Goal: Task Accomplishment & Management: Manage account settings

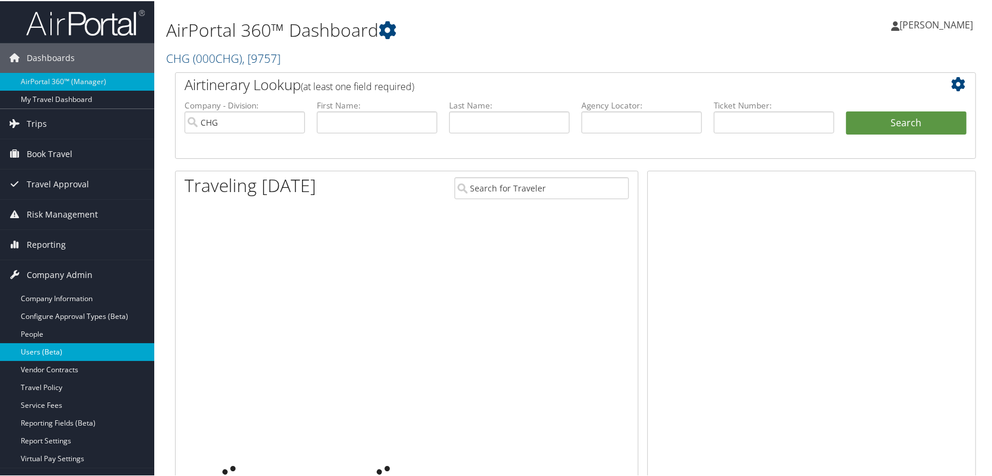
click at [56, 349] on link "Users (Beta)" at bounding box center [77, 351] width 154 height 18
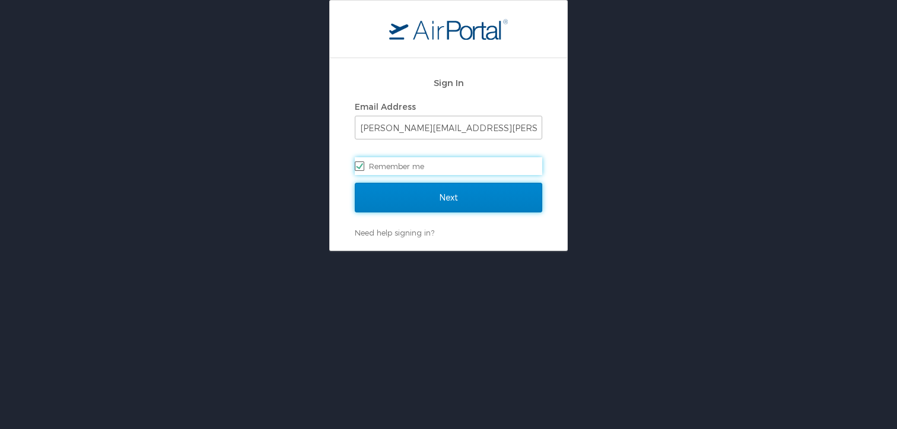
click at [520, 198] on input "Next" at bounding box center [448, 198] width 187 height 30
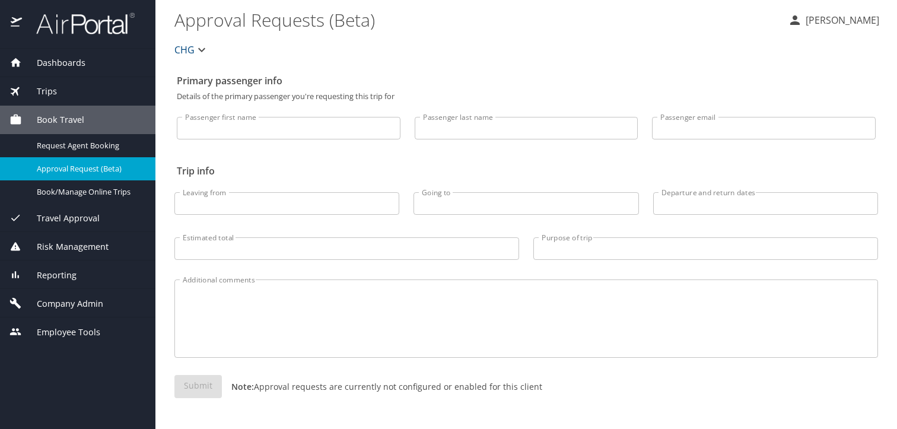
click at [56, 304] on span "Company Admin" at bounding box center [62, 303] width 81 height 13
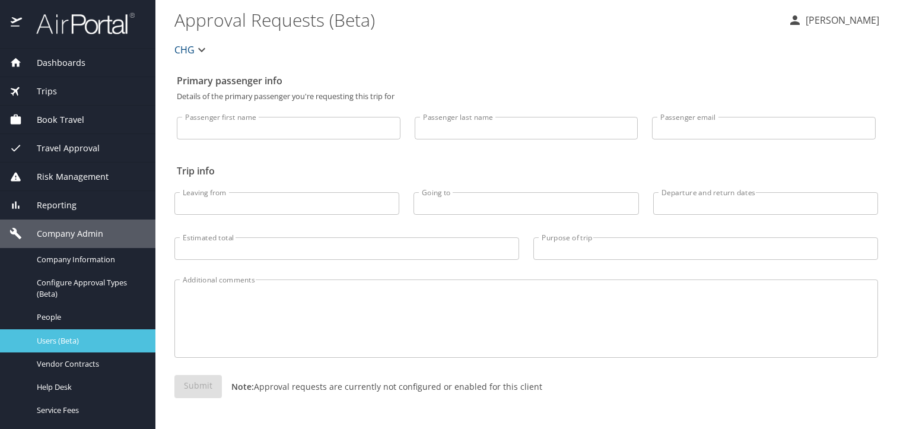
click at [51, 336] on span "Users (Beta)" at bounding box center [89, 340] width 104 height 11
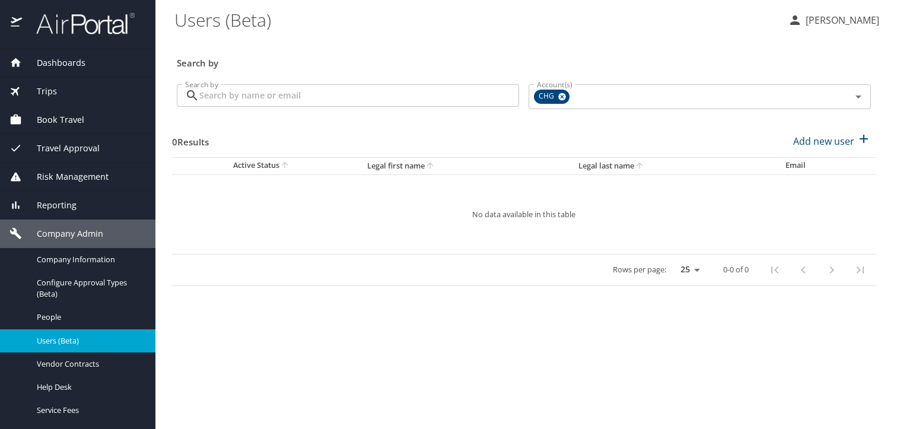
click at [361, 100] on input "Search by" at bounding box center [359, 95] width 320 height 23
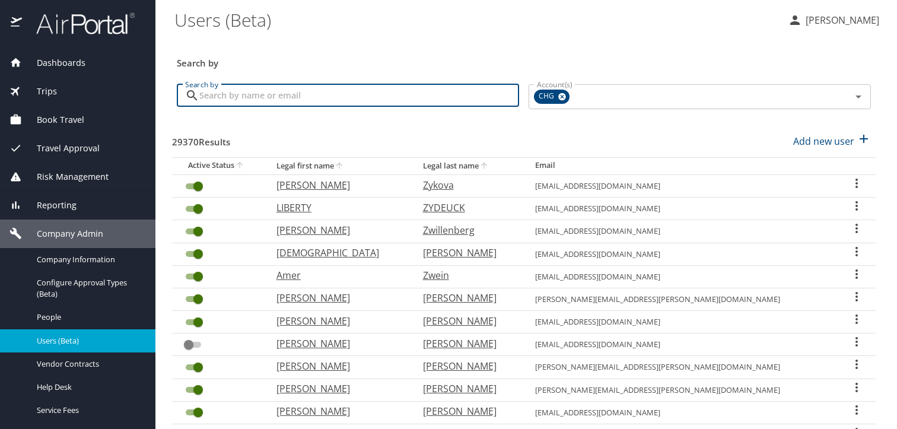
click at [313, 95] on input "Search by" at bounding box center [359, 95] width 320 height 23
paste input "[EMAIL_ADDRESS][DOMAIN_NAME]"
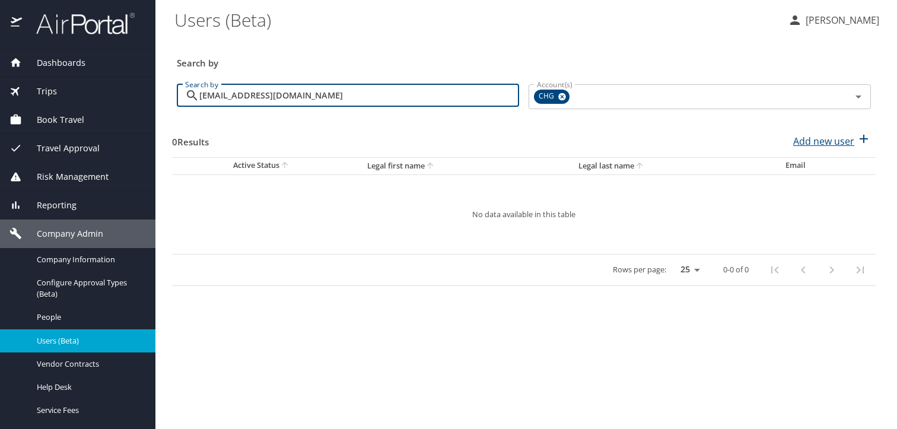
type input "[EMAIL_ADDRESS][DOMAIN_NAME]"
click at [839, 139] on p "Add new user" at bounding box center [823, 141] width 61 height 14
select select "US"
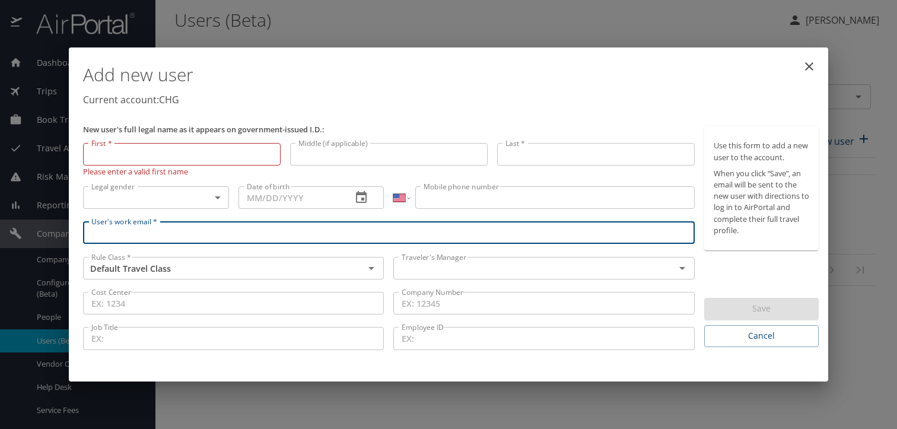
click at [301, 224] on input "User's work email *" at bounding box center [389, 232] width 612 height 23
paste input "[EMAIL_ADDRESS][DOMAIN_NAME]"
type input "[EMAIL_ADDRESS][DOMAIN_NAME]"
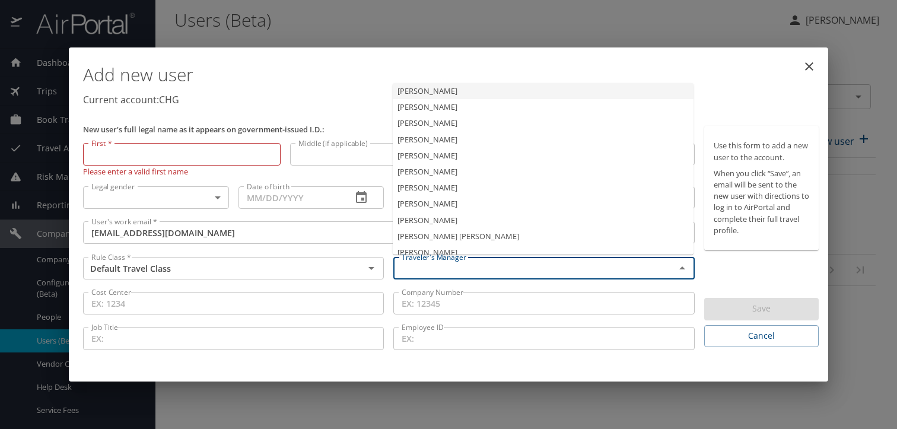
click at [422, 267] on input "text" at bounding box center [526, 267] width 259 height 15
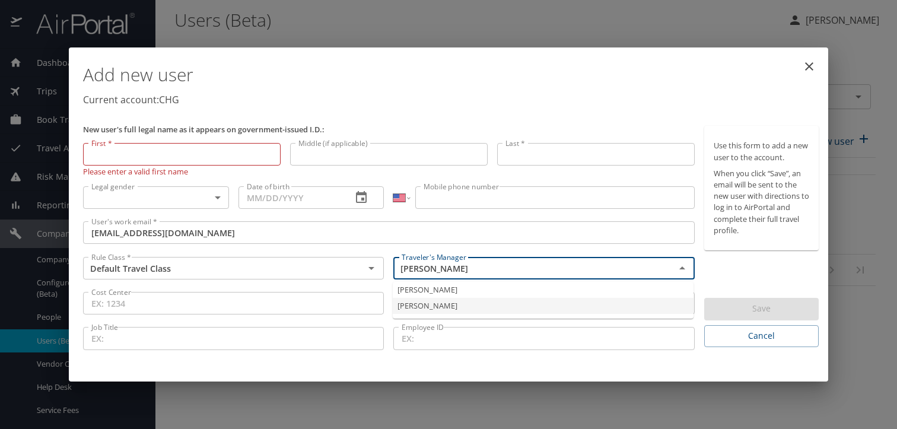
click at [411, 303] on li "[PERSON_NAME]" at bounding box center [543, 306] width 301 height 16
type input "[PERSON_NAME]"
click at [147, 157] on input "First *" at bounding box center [182, 154] width 198 height 23
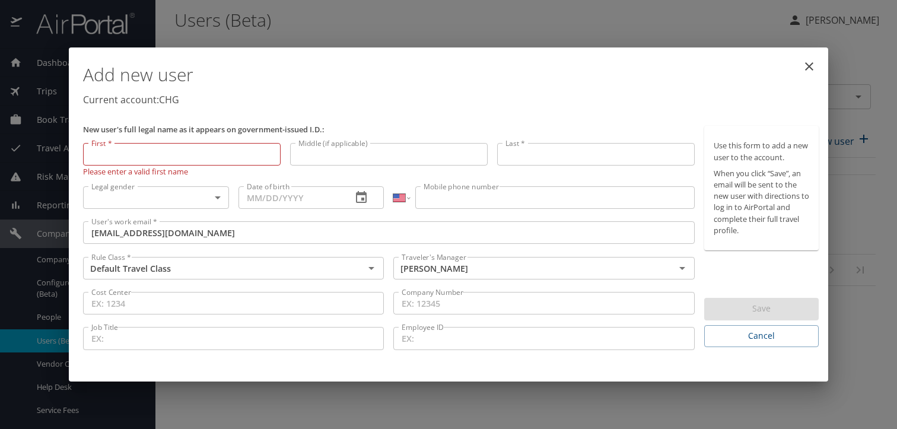
click at [170, 157] on input "First *" at bounding box center [182, 154] width 198 height 23
paste input "Elie"
type input "Elie"
drag, startPoint x: 544, startPoint y: 160, endPoint x: 534, endPoint y: 164, distance: 10.1
click at [543, 160] on input "Last *" at bounding box center [596, 154] width 198 height 23
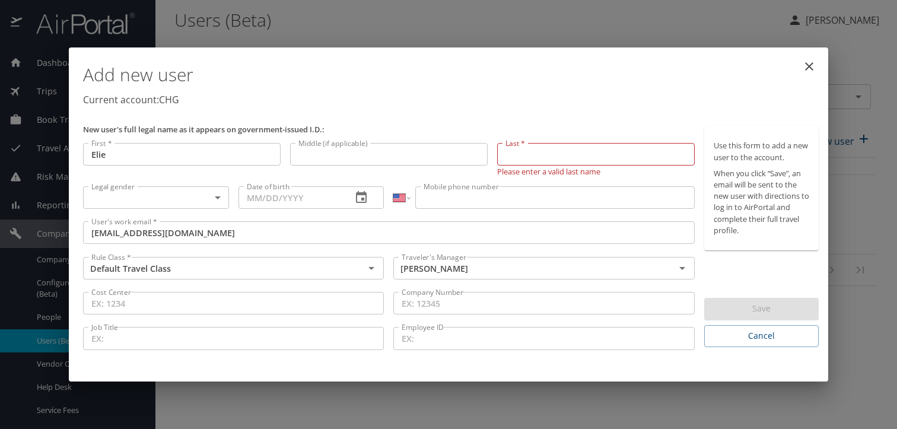
click at [545, 153] on input "Last *" at bounding box center [596, 154] width 198 height 23
paste input "Elovic"
type input "Elovic"
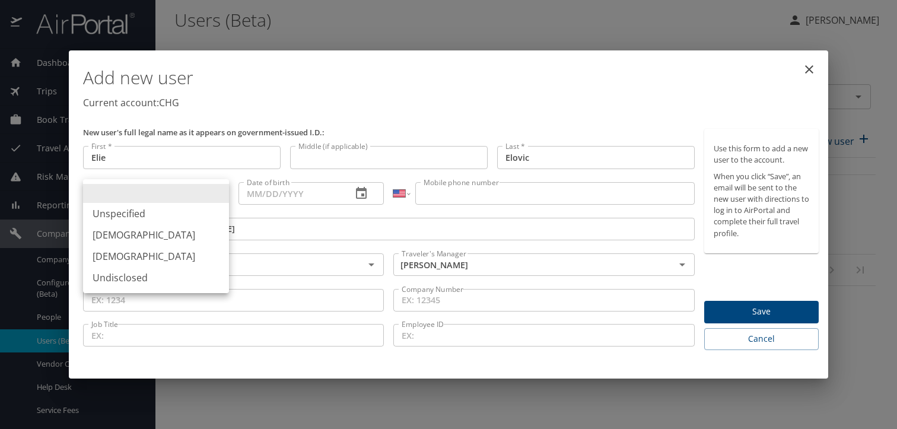
click at [155, 203] on body "Dashboards AirPortal 360™ Manager My Travel Dashboard Trips Airtinerary® Lookup…" at bounding box center [448, 214] width 897 height 429
click at [150, 231] on li "[DEMOGRAPHIC_DATA]" at bounding box center [156, 234] width 146 height 21
type input "[DEMOGRAPHIC_DATA]"
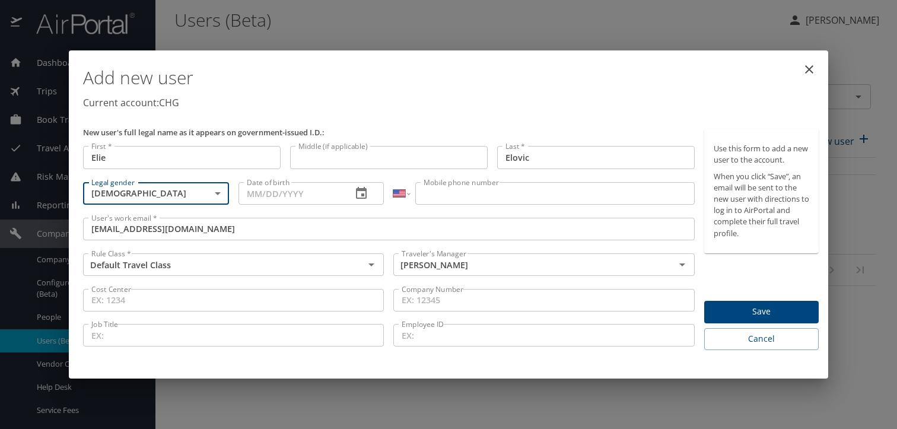
click at [251, 191] on input "Date of birth" at bounding box center [290, 193] width 104 height 23
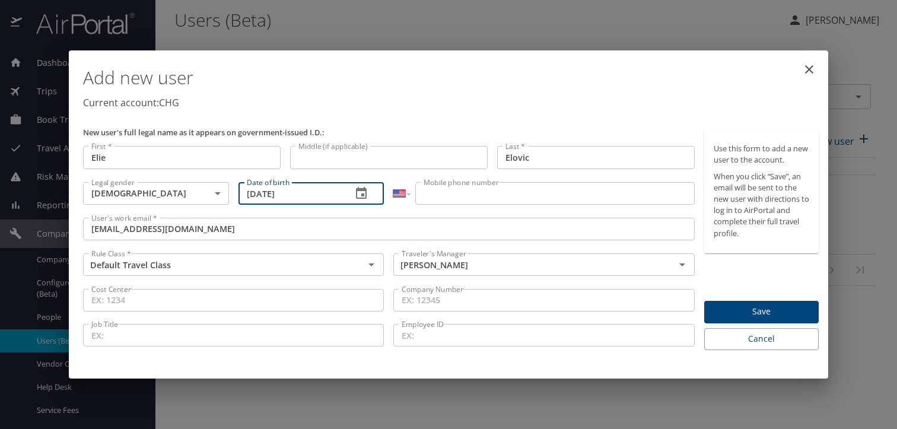
type input "[DATE]"
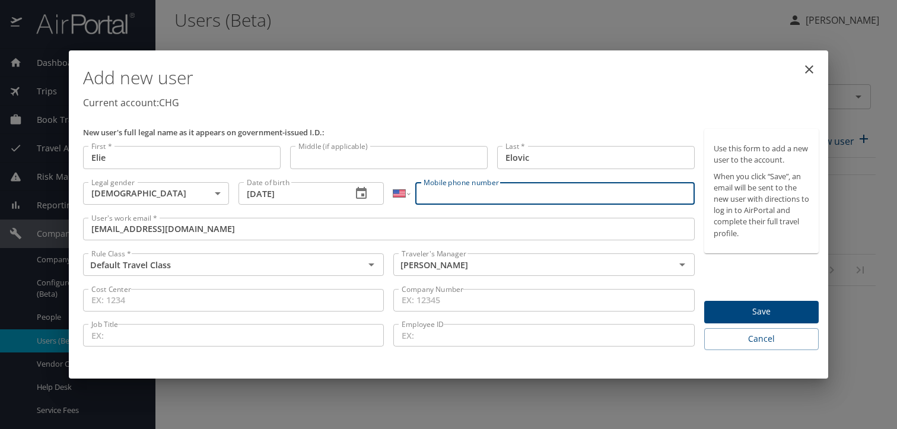
click at [476, 194] on input "Mobile phone number" at bounding box center [554, 193] width 279 height 23
paste input "[PHONE_NUMBER]"
type input "[PHONE_NUMBER]"
click at [743, 311] on span "Save" at bounding box center [761, 311] width 95 height 15
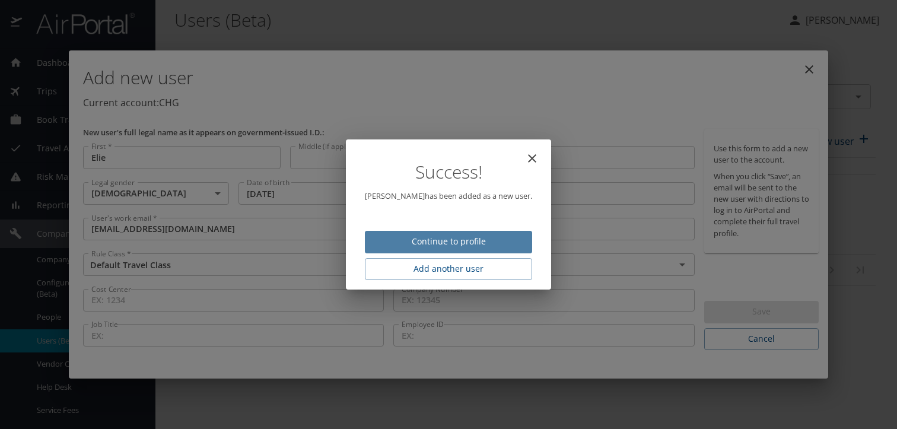
click at [505, 240] on span "Continue to profile" at bounding box center [448, 241] width 148 height 15
select select "US"
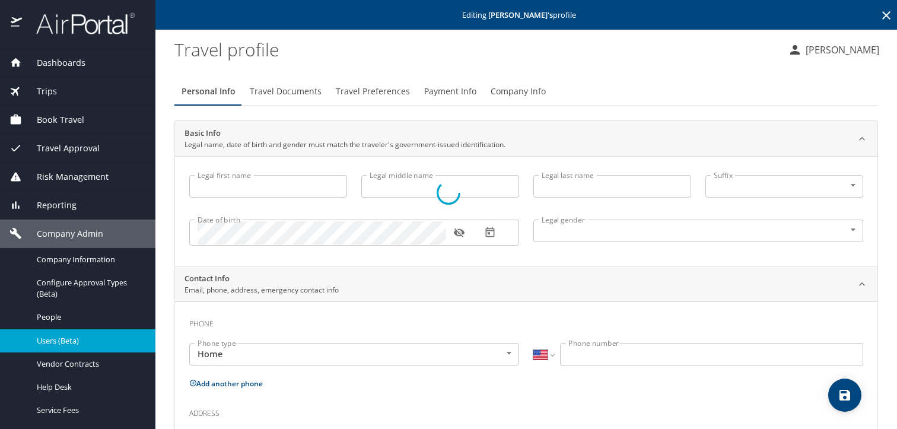
type input "Elie"
type input "Elovic"
type input "[DEMOGRAPHIC_DATA]"
select select "US"
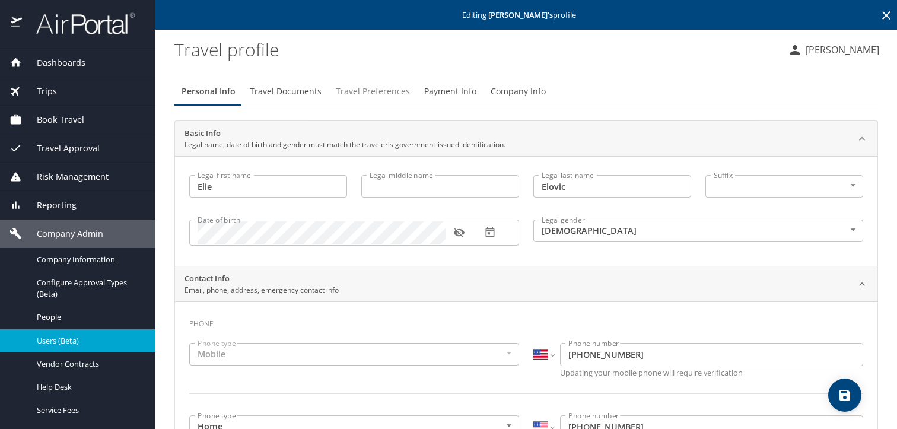
click at [368, 95] on span "Travel Preferences" at bounding box center [373, 91] width 74 height 15
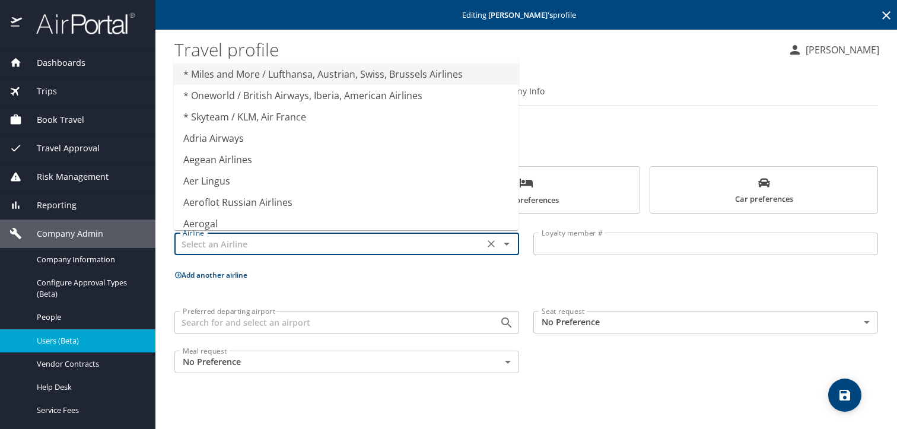
click at [373, 243] on input "text" at bounding box center [329, 243] width 303 height 15
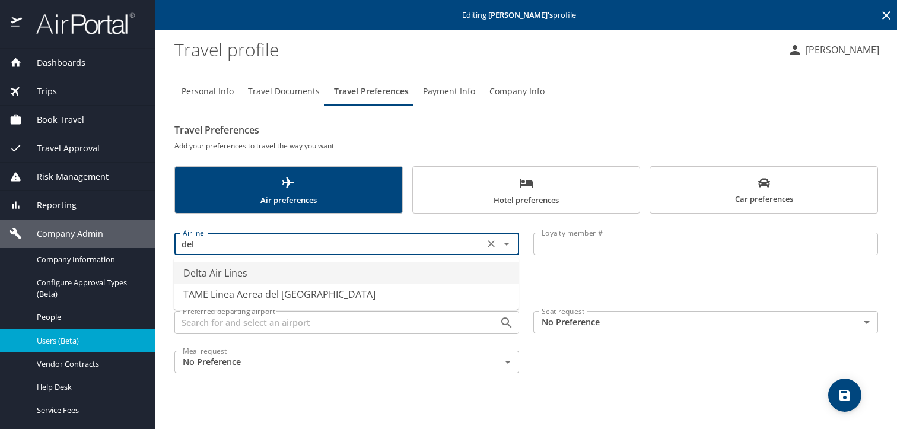
click at [349, 276] on li "Delta Air Lines" at bounding box center [346, 272] width 345 height 21
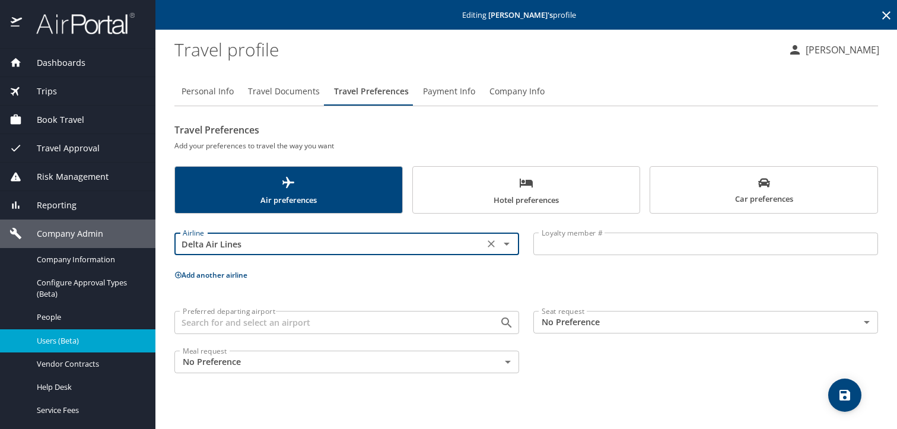
type input "Delta Air Lines"
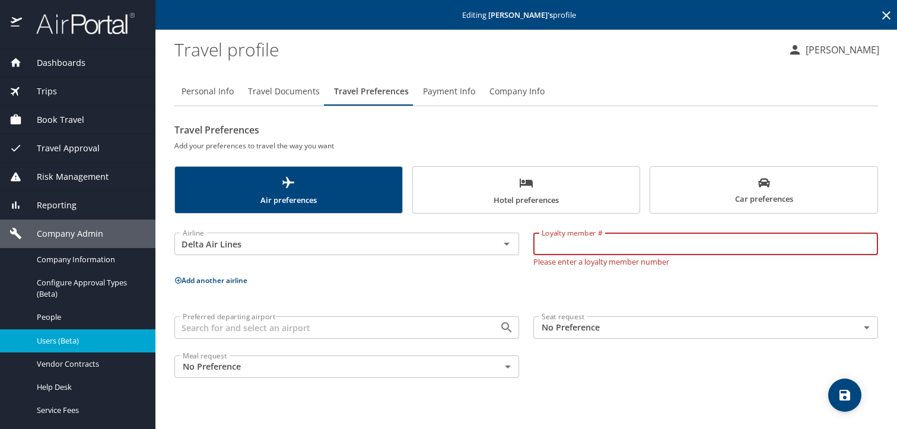
click at [565, 249] on input "Loyalty member #" at bounding box center [705, 244] width 345 height 23
paste input "2661862686"
type input "2661862686"
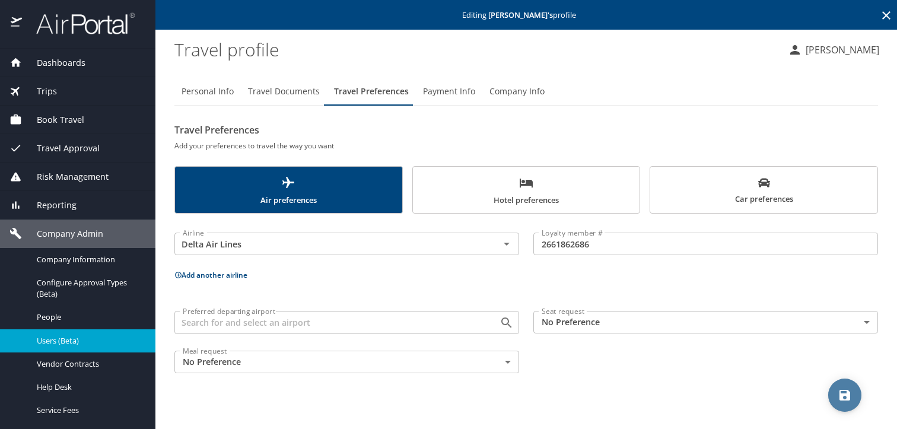
click at [835, 395] on span "save" at bounding box center [844, 395] width 33 height 14
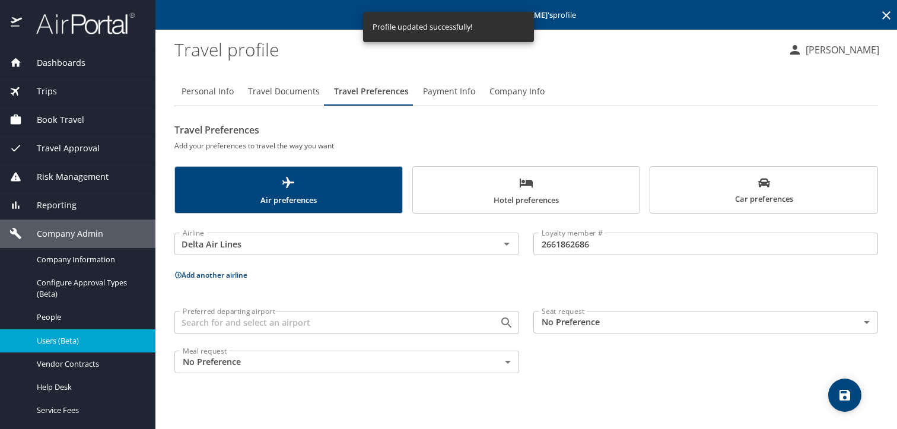
click at [279, 94] on span "Travel Documents" at bounding box center [284, 91] width 72 height 15
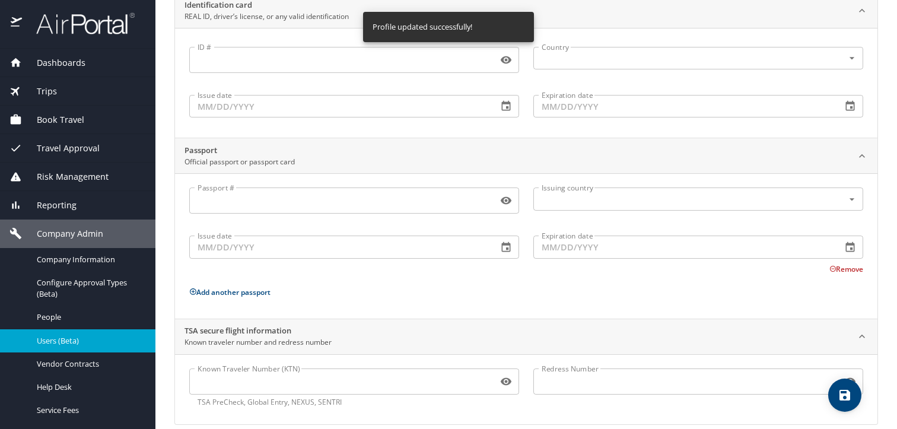
scroll to position [143, 0]
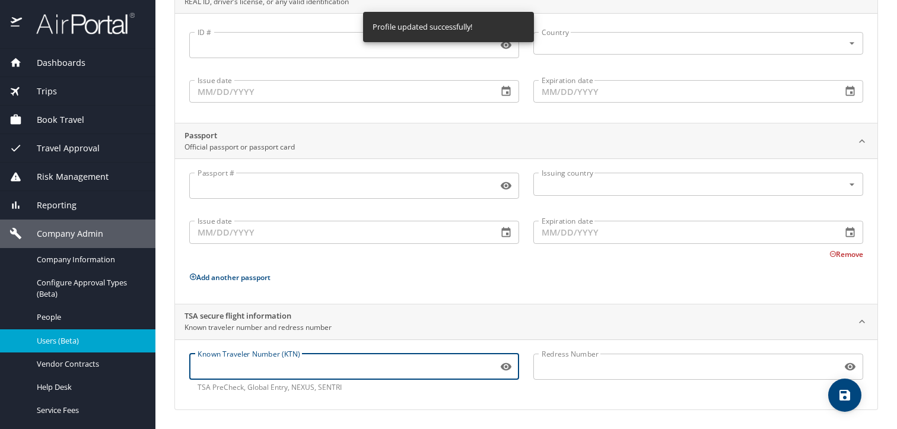
click at [248, 356] on input "Known Traveler Number (KTN)" at bounding box center [341, 366] width 304 height 23
paste input "TT11NJS99"
type input "TT11NJS99"
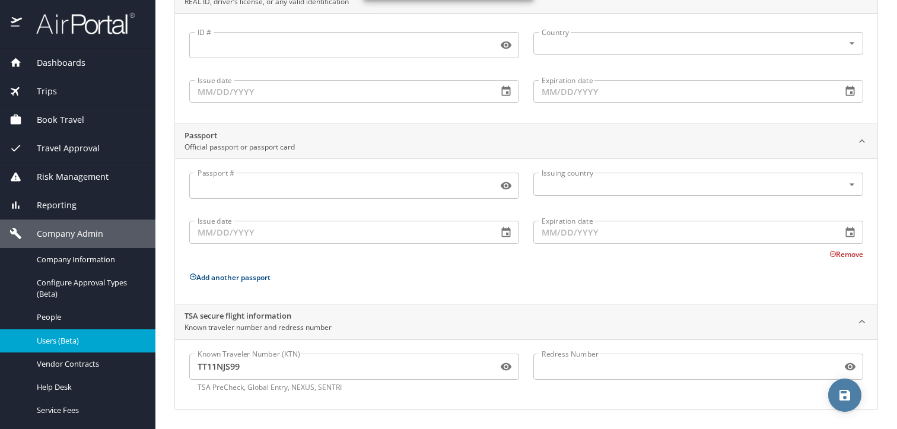
click at [841, 401] on icon "save" at bounding box center [845, 395] width 14 height 14
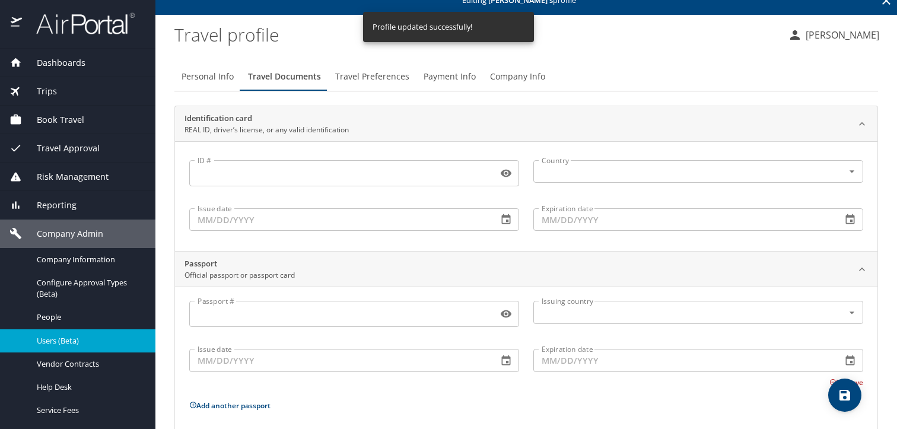
scroll to position [0, 0]
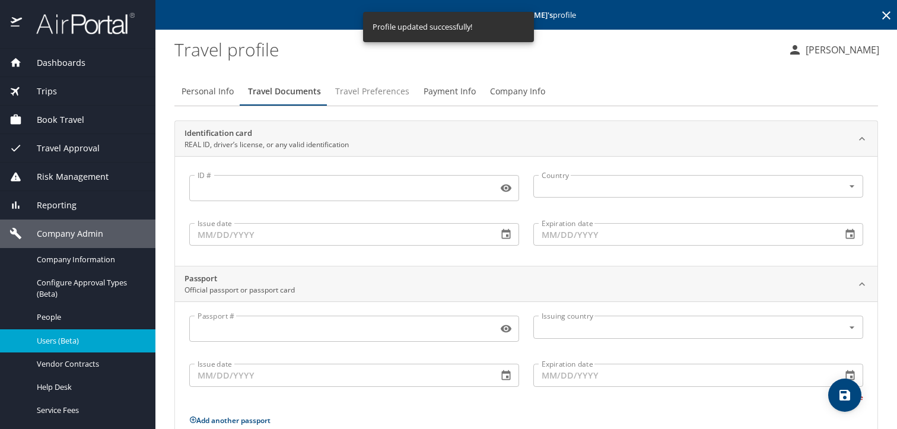
click at [367, 95] on span "Travel Preferences" at bounding box center [372, 91] width 74 height 15
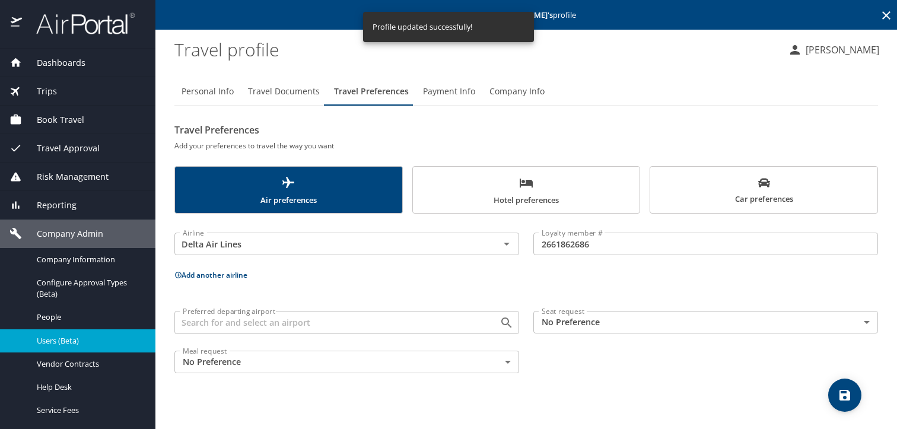
click at [729, 198] on span "Car preferences" at bounding box center [763, 191] width 213 height 29
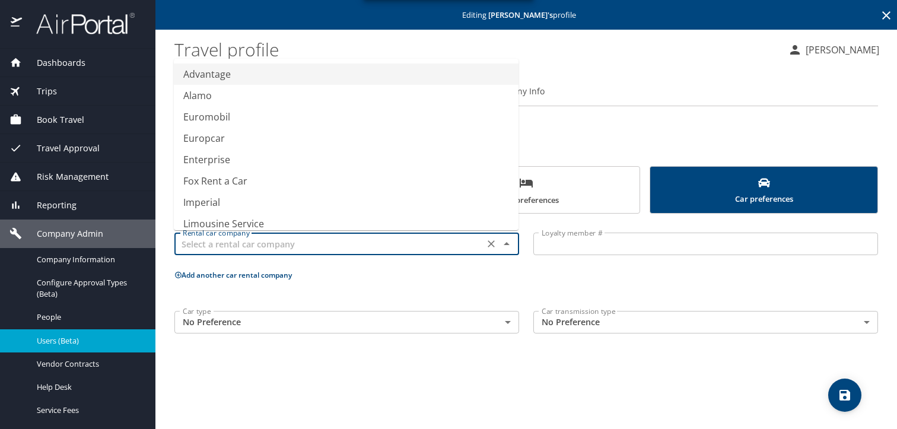
click at [350, 249] on input "text" at bounding box center [329, 243] width 303 height 15
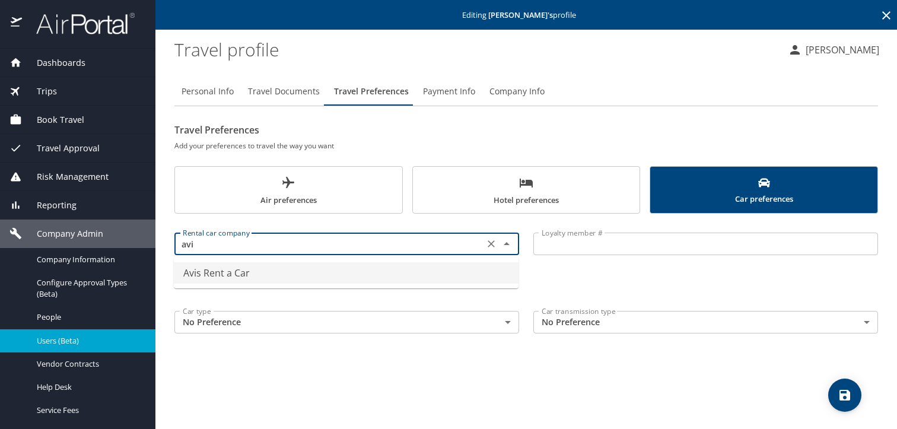
click at [330, 269] on li "Avis Rent a Car" at bounding box center [346, 272] width 345 height 21
type input "Avis Rent a Car"
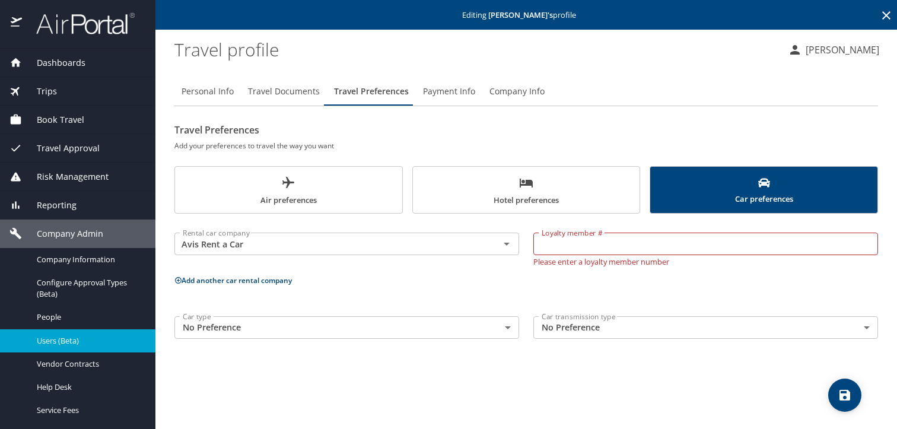
click at [531, 246] on div "Loyalty member # Loyalty member # Please enter a loyalty member number" at bounding box center [705, 247] width 359 height 52
click at [542, 249] on input "Loyalty member #" at bounding box center [705, 244] width 345 height 23
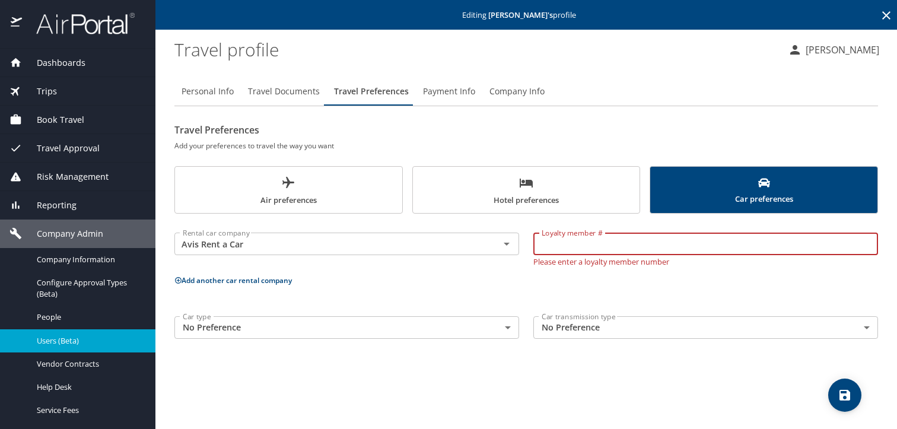
paste input "M4U030"
type input "M4U030"
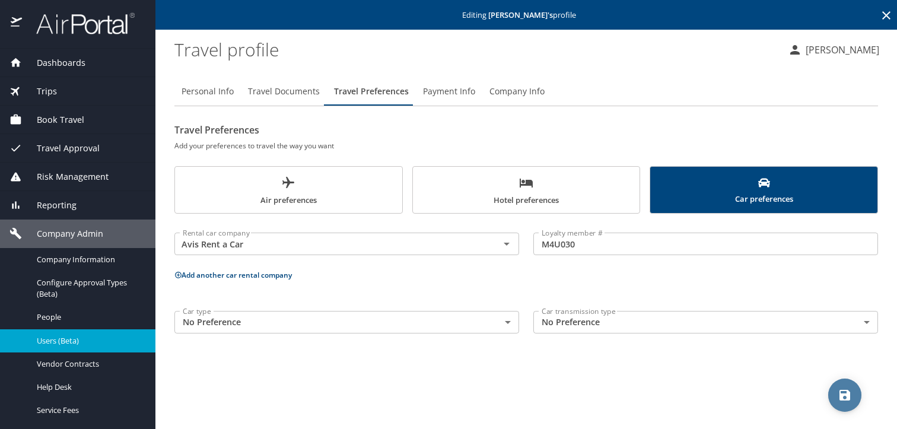
click at [839, 396] on icon "save" at bounding box center [845, 395] width 14 height 14
click at [552, 193] on div at bounding box center [448, 193] width 897 height 472
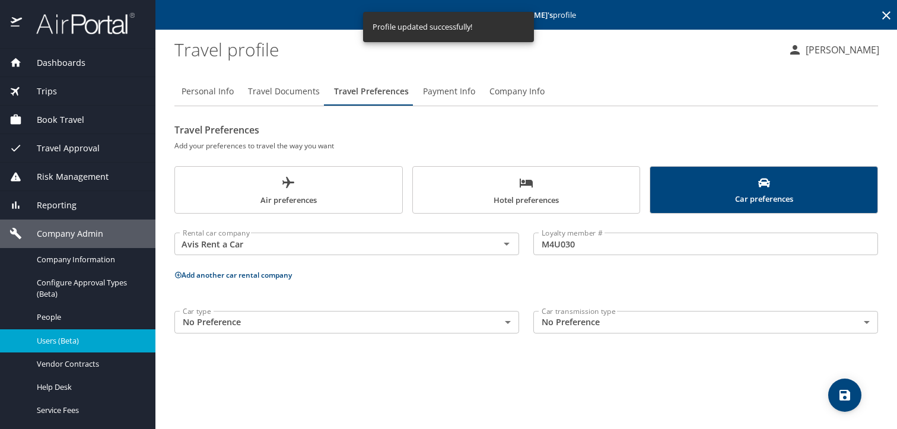
click at [538, 196] on span "Hotel preferences" at bounding box center [526, 191] width 213 height 31
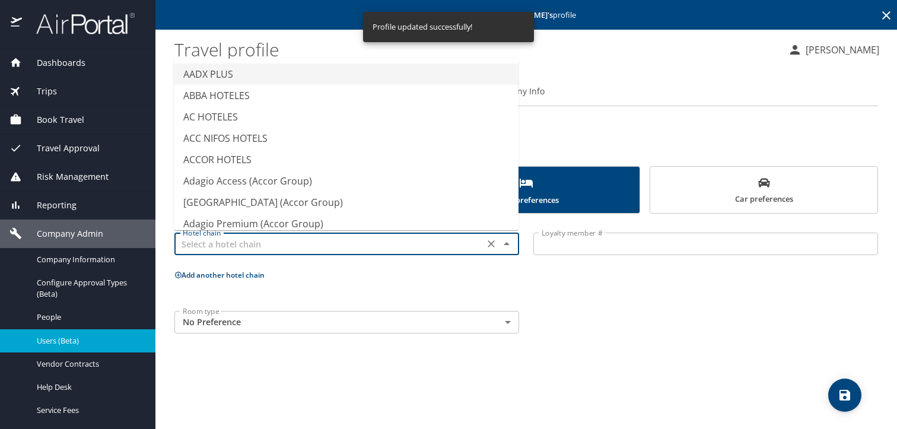
click at [435, 240] on input "text" at bounding box center [329, 243] width 303 height 15
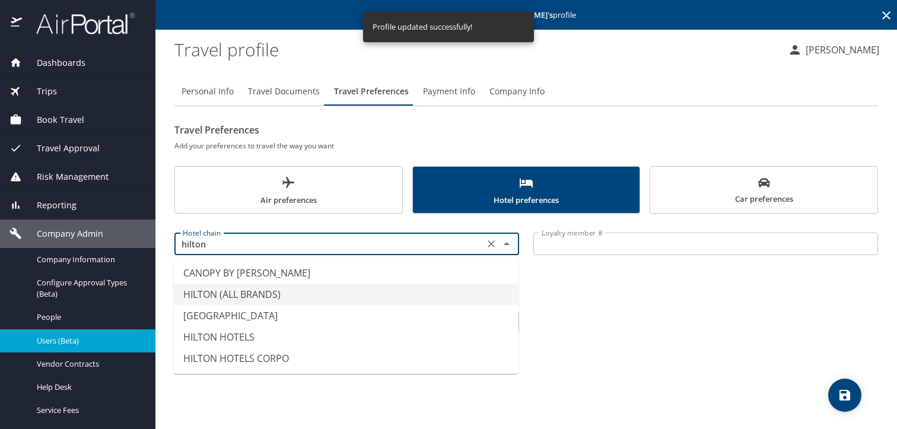
click at [402, 284] on li "HILTON (ALL BRANDS)" at bounding box center [346, 294] width 345 height 21
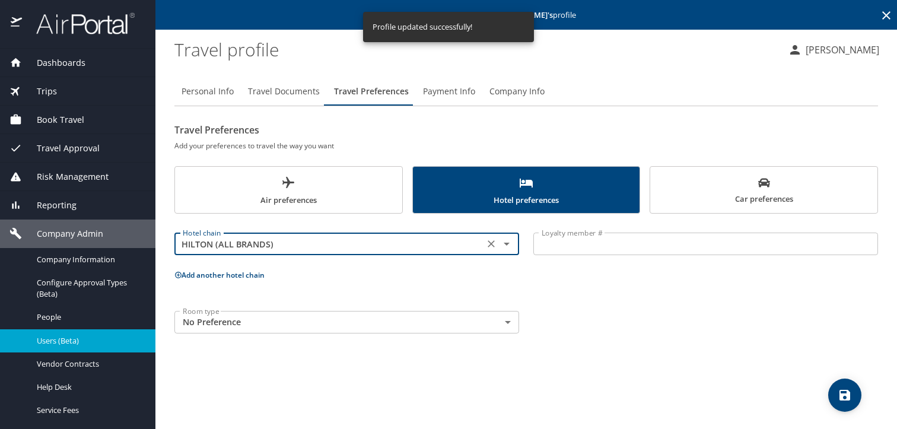
type input "HILTON (ALL BRANDS)"
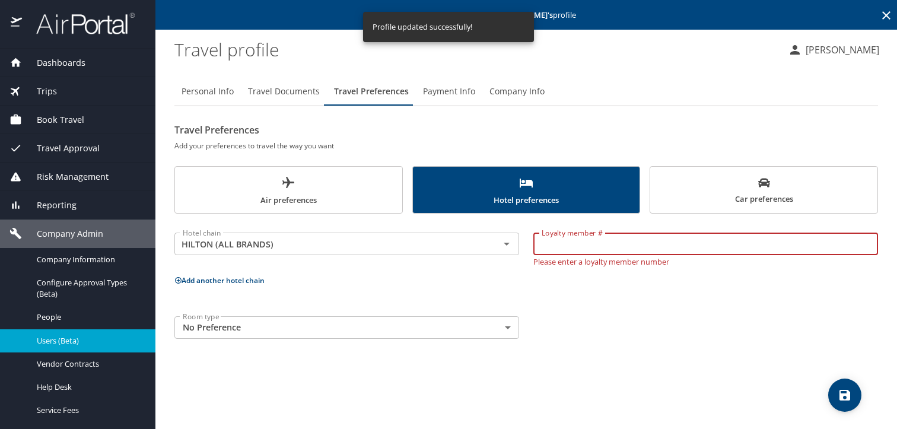
click at [549, 247] on input "Loyalty member #" at bounding box center [705, 244] width 345 height 23
paste input "946532565"
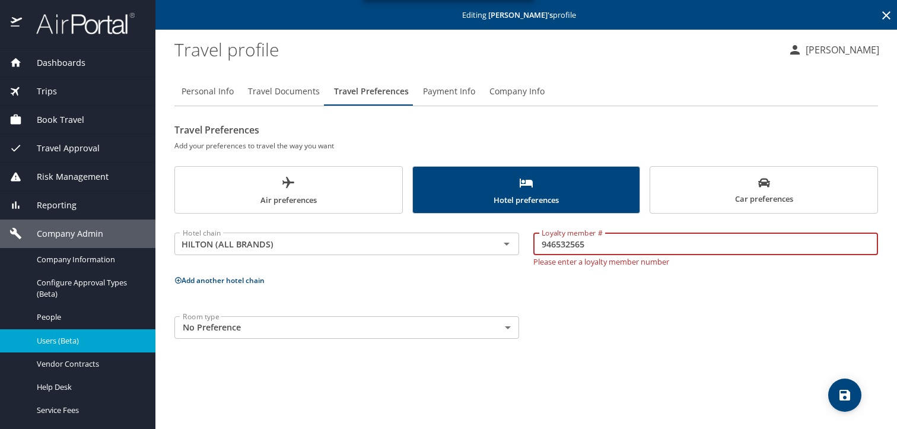
type input "946532565"
click at [838, 388] on icon "save" at bounding box center [845, 395] width 14 height 14
